Goal: Subscribe to service/newsletter

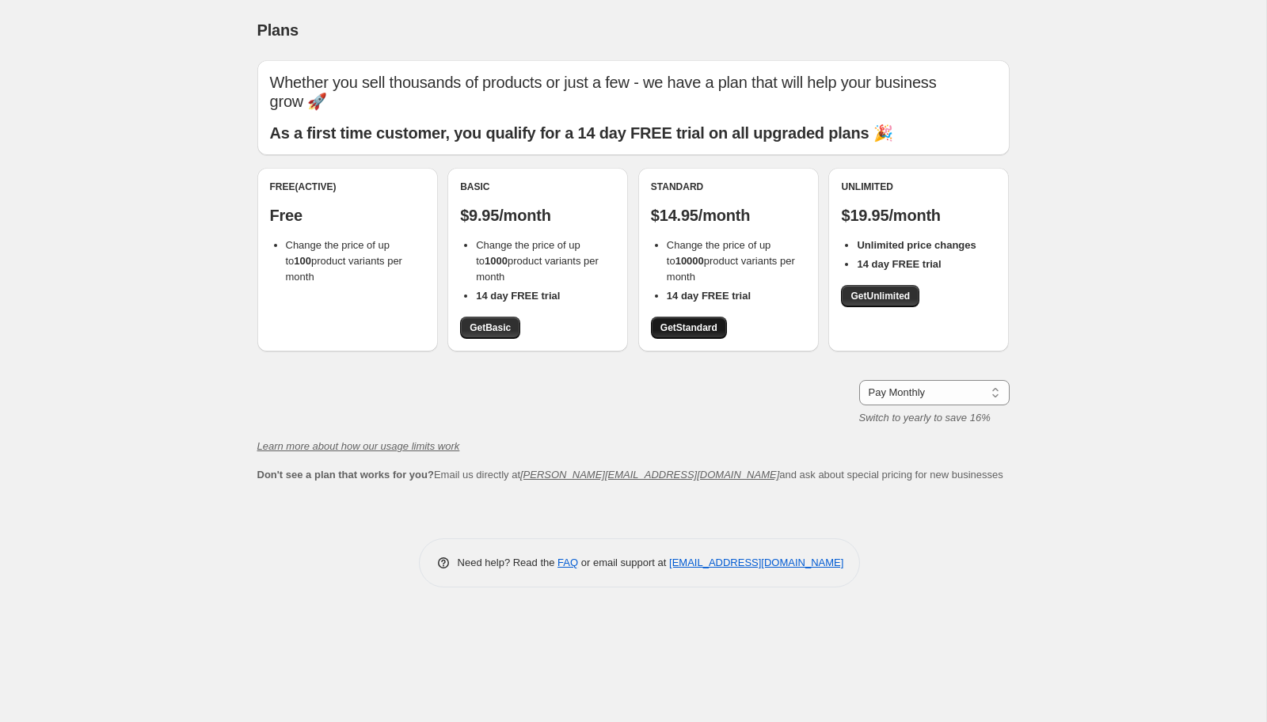
click at [698, 322] on span "Get Standard" at bounding box center [688, 328] width 57 height 13
